Goal: Information Seeking & Learning: Learn about a topic

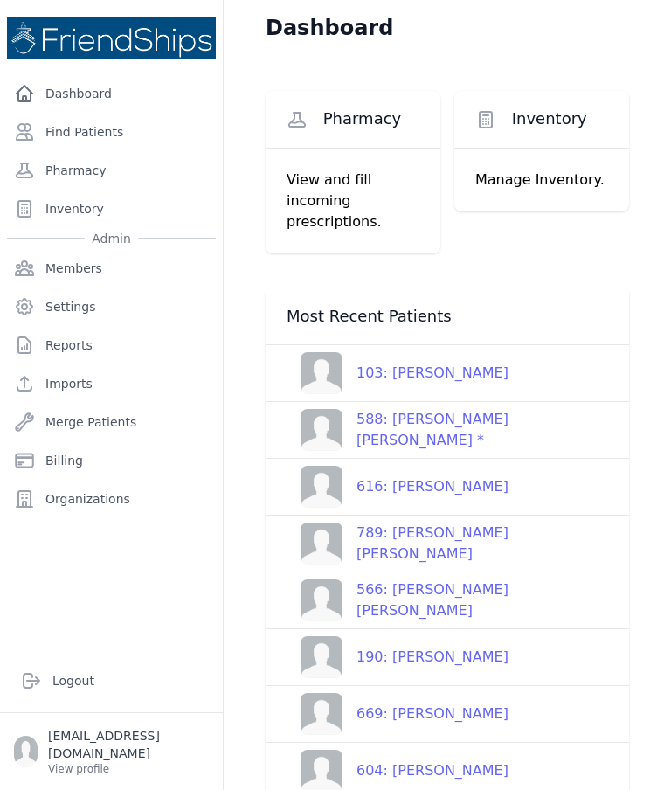
click at [549, 413] on link "588: [PERSON_NAME] [PERSON_NAME] *" at bounding box center [455, 430] width 336 height 42
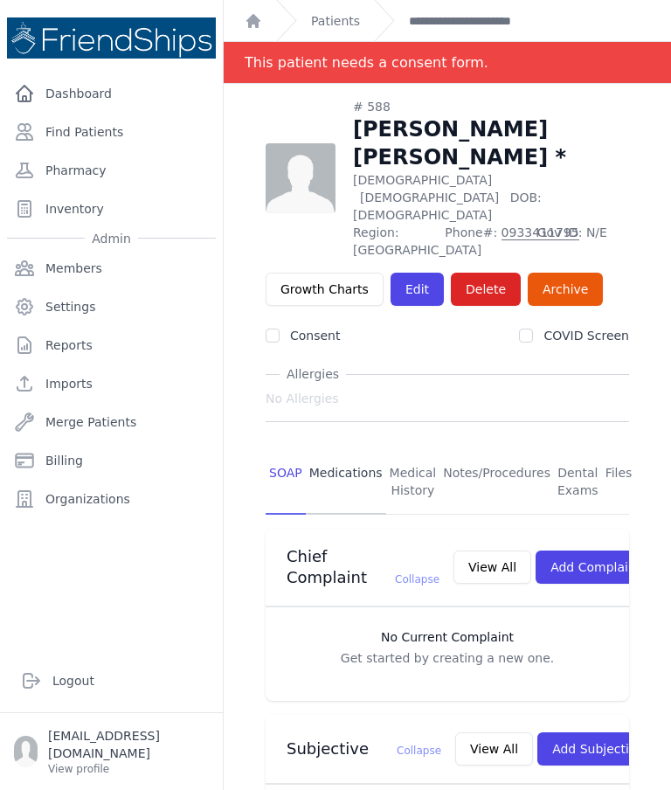
click at [354, 450] on link "Medications" at bounding box center [346, 482] width 80 height 65
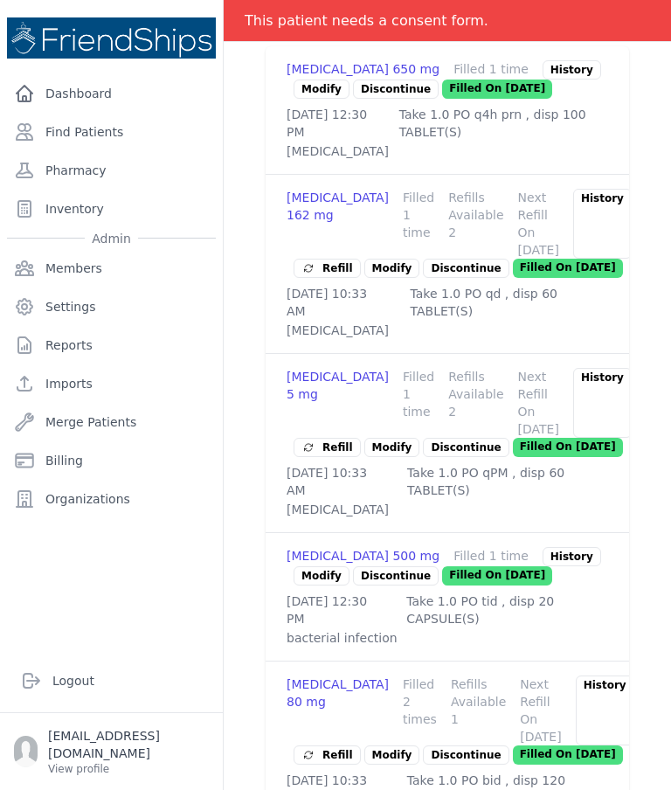
scroll to position [633, 0]
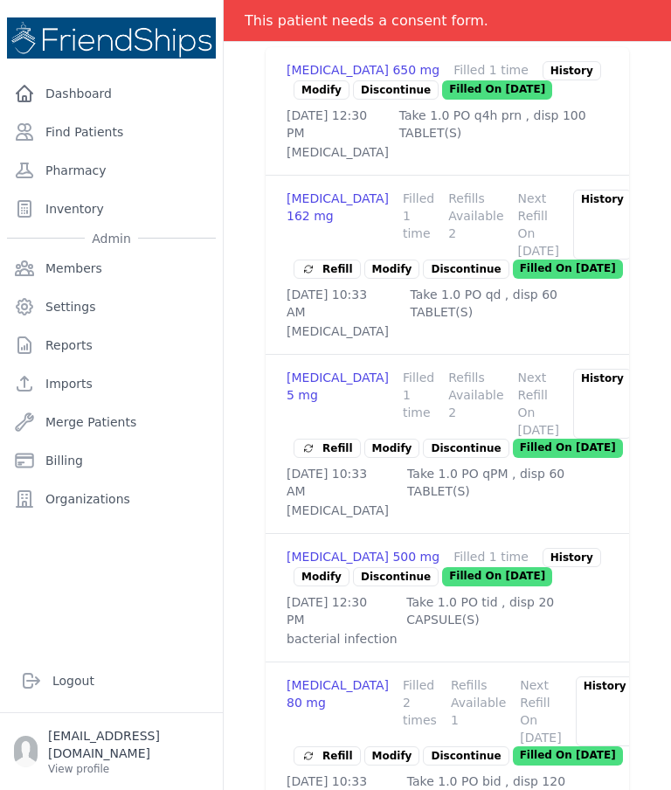
click at [570, 502] on p "[MEDICAL_DATA]" at bounding box center [448, 510] width 322 height 17
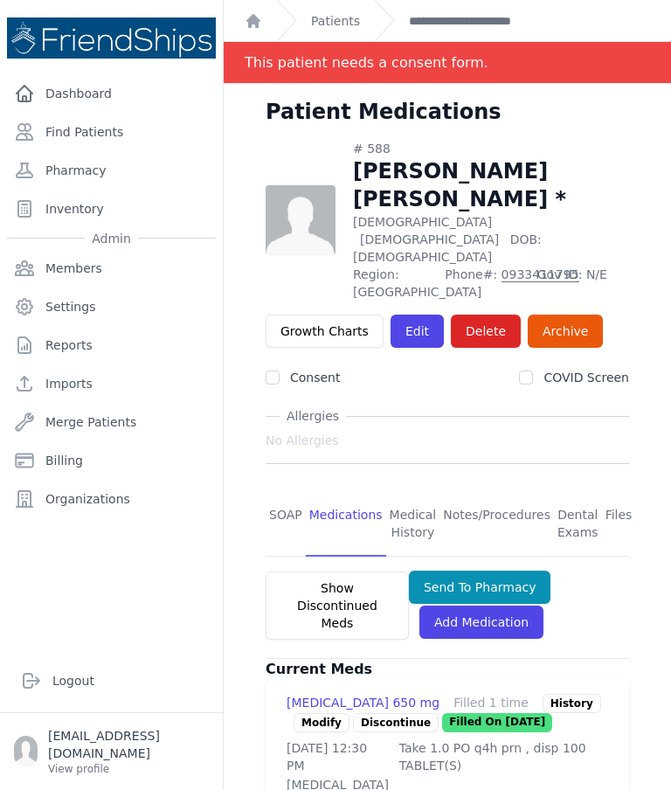
scroll to position [0, 0]
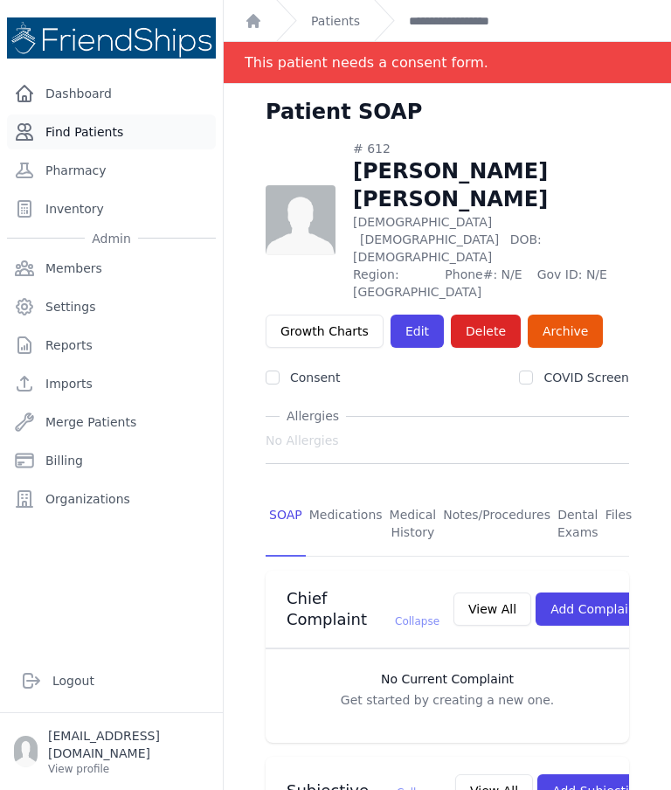
click at [128, 140] on link "Find Patients" at bounding box center [111, 131] width 209 height 35
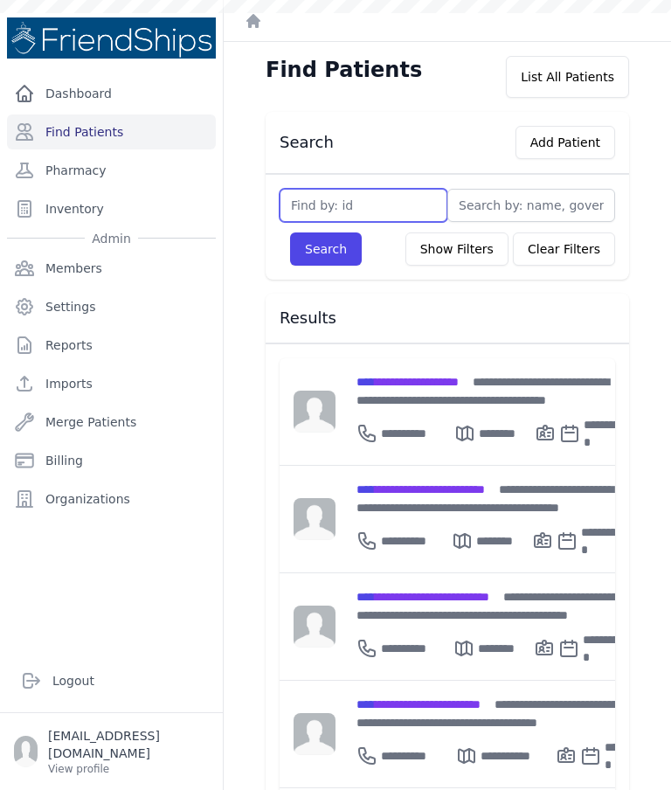
click at [397, 221] on input "text" at bounding box center [364, 205] width 168 height 33
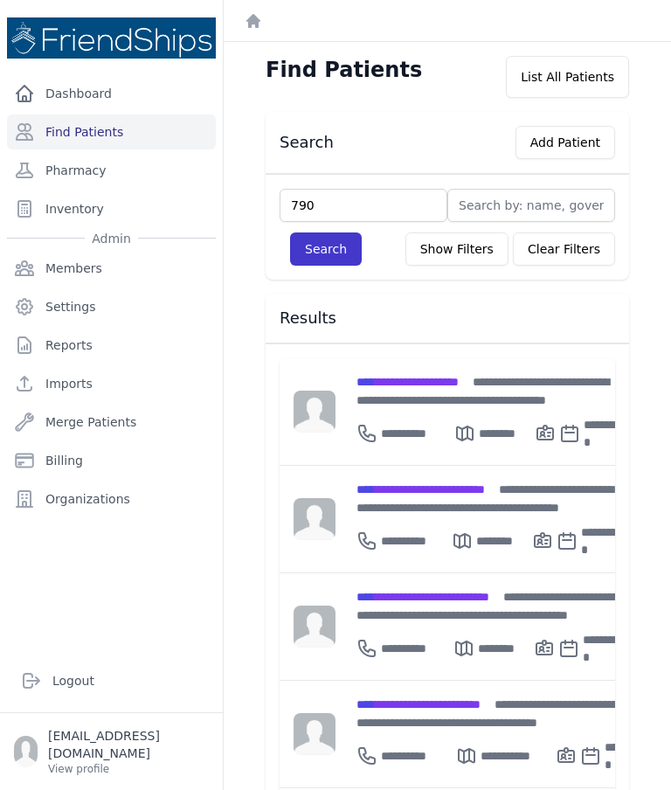
type input "790"
click at [347, 264] on button "Search" at bounding box center [326, 248] width 72 height 33
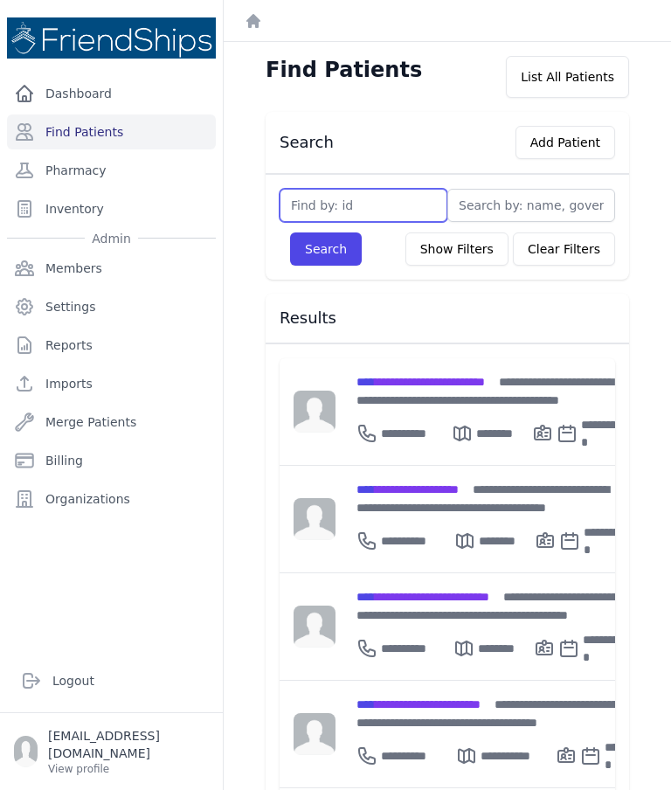
click at [371, 202] on input "text" at bounding box center [364, 205] width 168 height 33
type input "790"
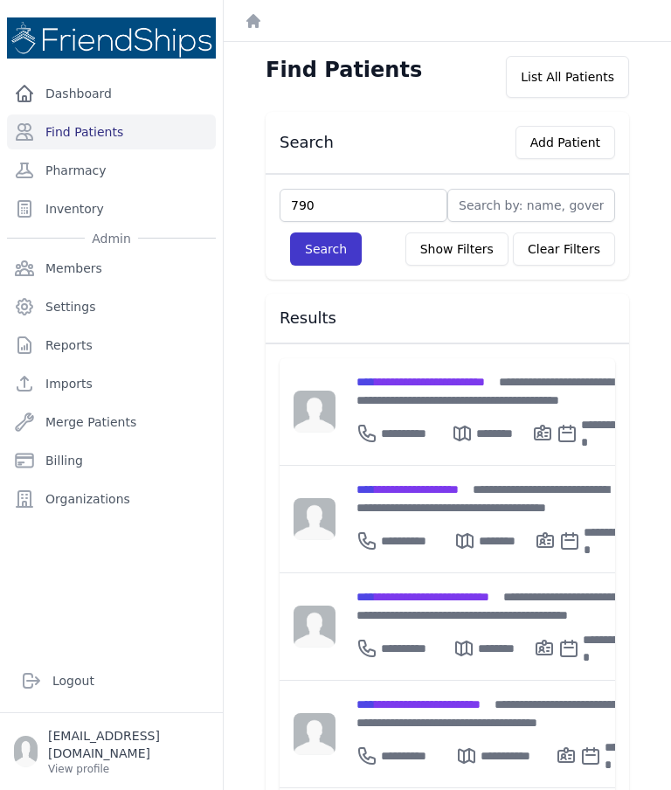
click at [343, 246] on button "Search" at bounding box center [326, 248] width 72 height 33
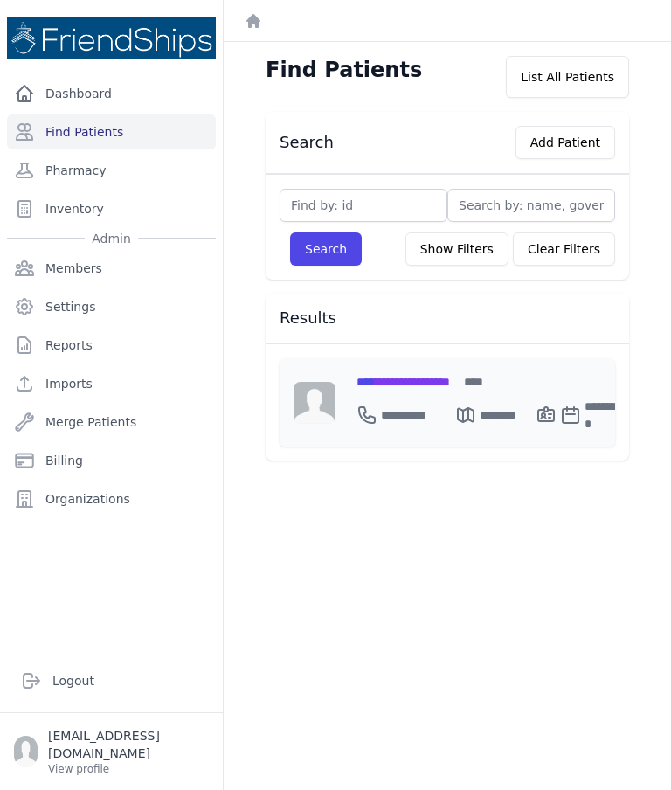
click at [431, 358] on div "**********" at bounding box center [492, 402] width 313 height 88
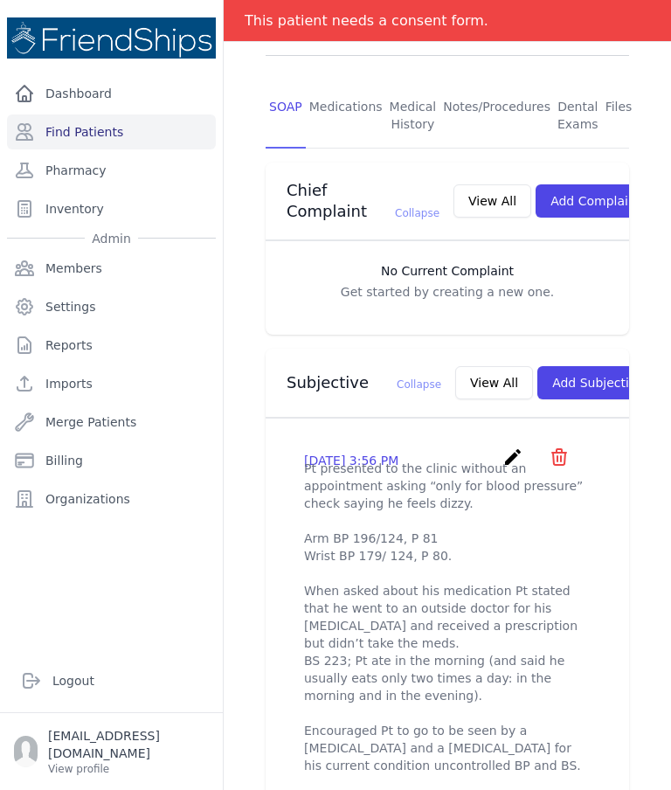
scroll to position [467, 0]
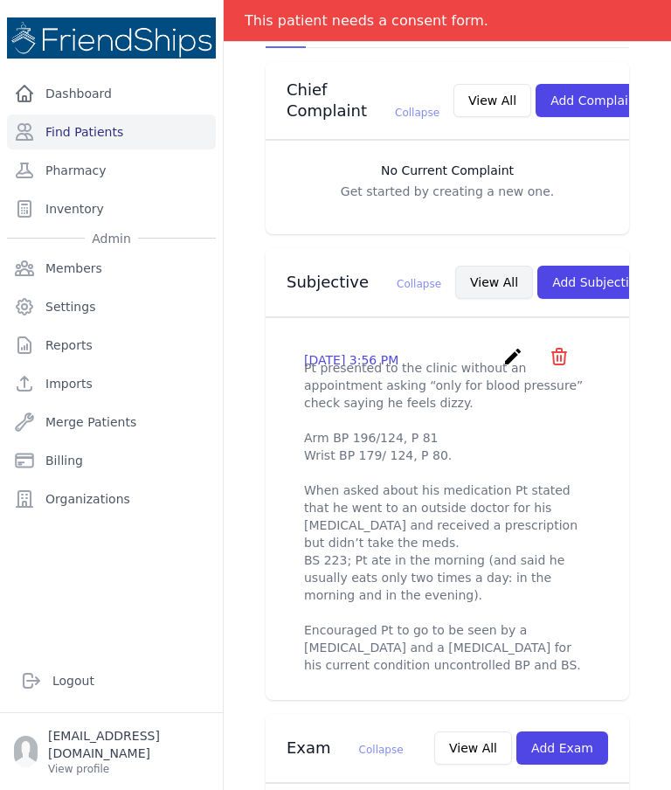
click at [475, 266] on button "View All" at bounding box center [494, 282] width 78 height 33
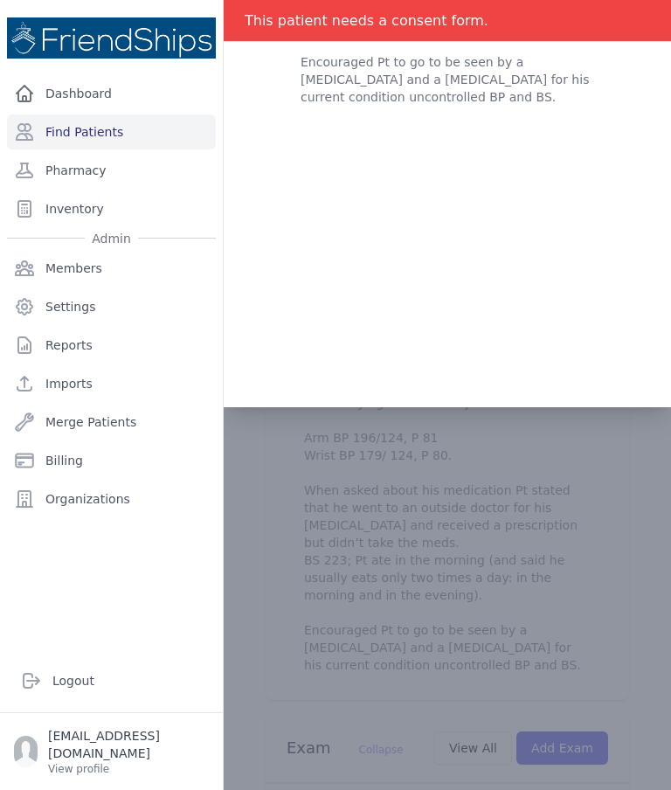
scroll to position [0, 0]
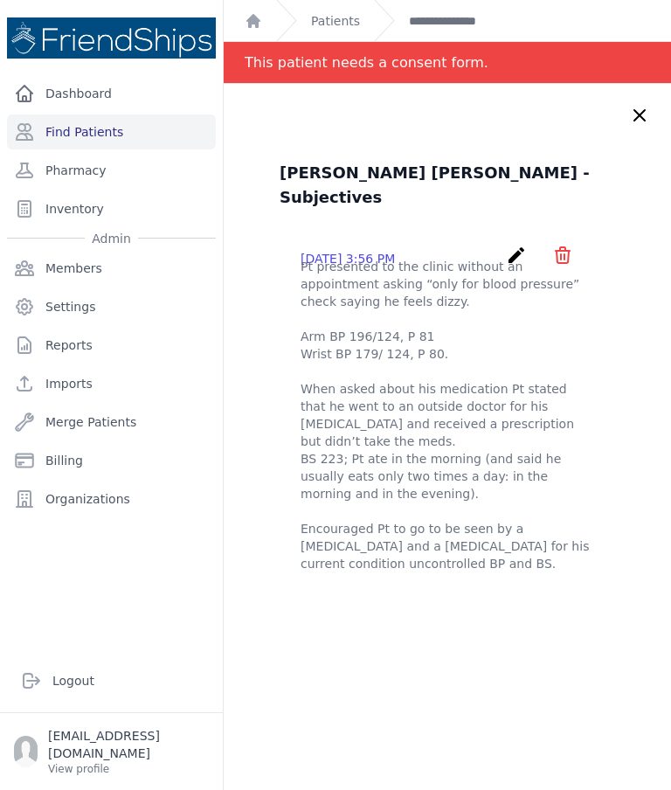
click at [659, 136] on div "Ali Diab Khalil - Subjectives 2025-Sep-21 3:56 PM create ​ Are you sure? This a…" at bounding box center [447, 479] width 447 height 790
click at [649, 114] on icon at bounding box center [639, 115] width 21 height 21
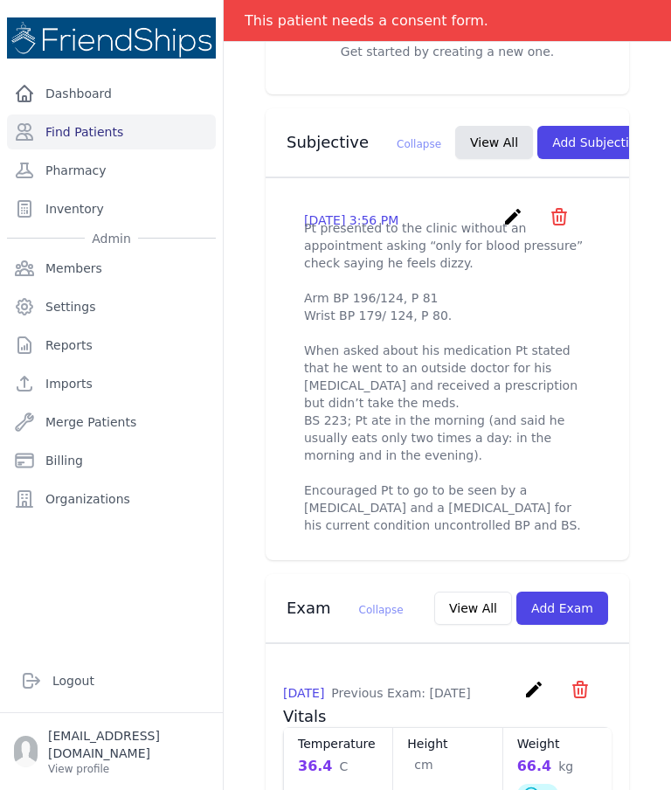
scroll to position [606, 0]
